Goal: Task Accomplishment & Management: Use online tool/utility

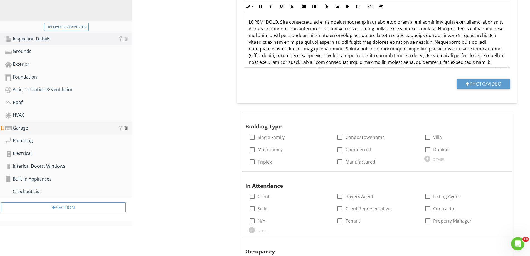
click at [126, 126] on div at bounding box center [126, 127] width 4 height 4
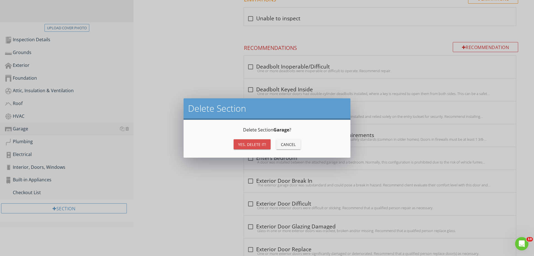
drag, startPoint x: 245, startPoint y: 142, endPoint x: 78, endPoint y: 208, distance: 179.7
click at [245, 142] on div "Yes, Delete it!" at bounding box center [252, 144] width 28 height 6
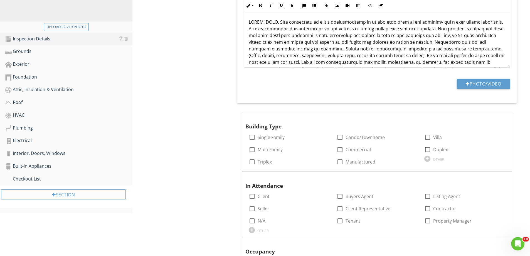
click at [80, 192] on div "Section" at bounding box center [63, 194] width 125 height 10
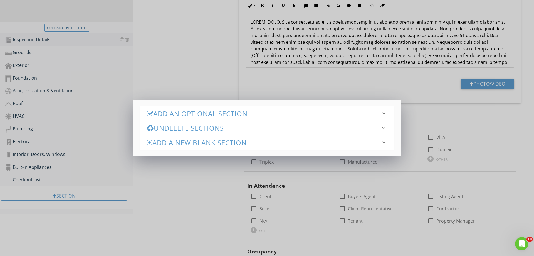
click at [198, 110] on h3 "Add an Optional Section" at bounding box center [264, 114] width 234 height 8
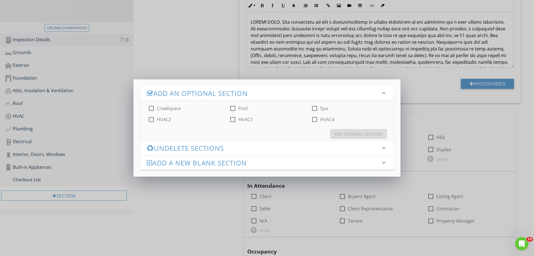
click at [153, 110] on div at bounding box center [151, 107] width 9 height 9
checkbox input "true"
click at [358, 135] on div "Add Optional Sections" at bounding box center [358, 134] width 48 height 6
